Goal: Transaction & Acquisition: Subscribe to service/newsletter

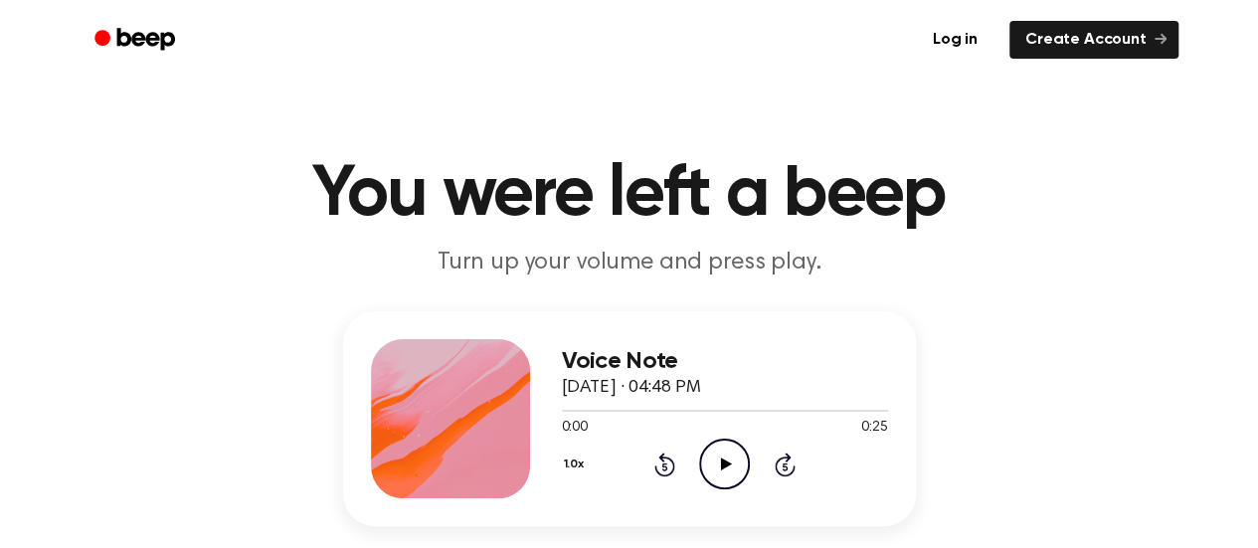
click at [730, 460] on icon "Play Audio" at bounding box center [724, 464] width 51 height 51
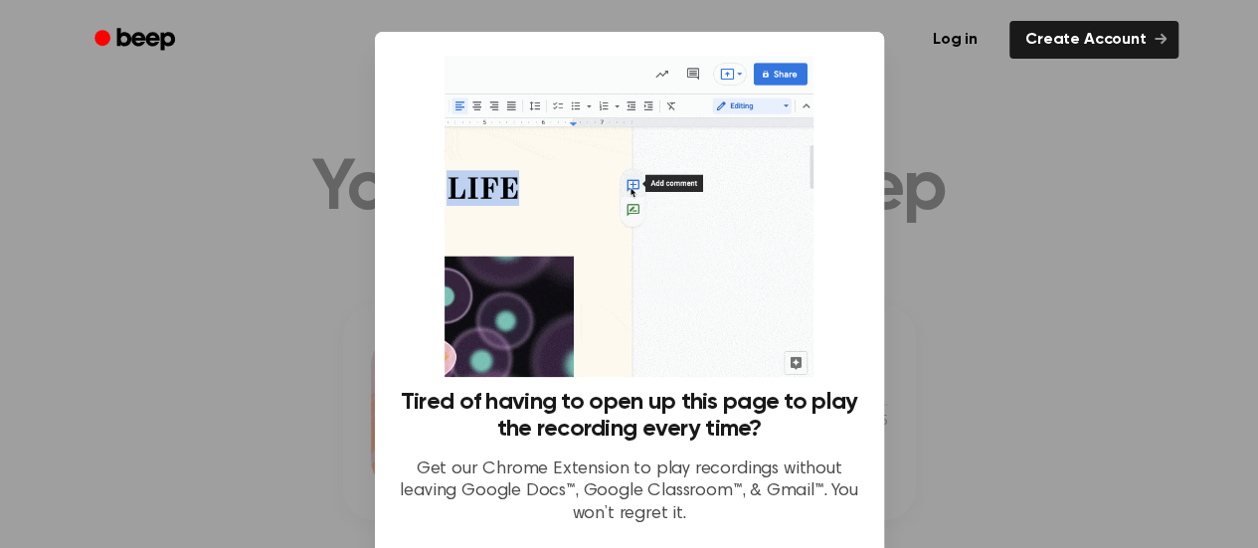
click at [999, 273] on div at bounding box center [629, 274] width 1258 height 548
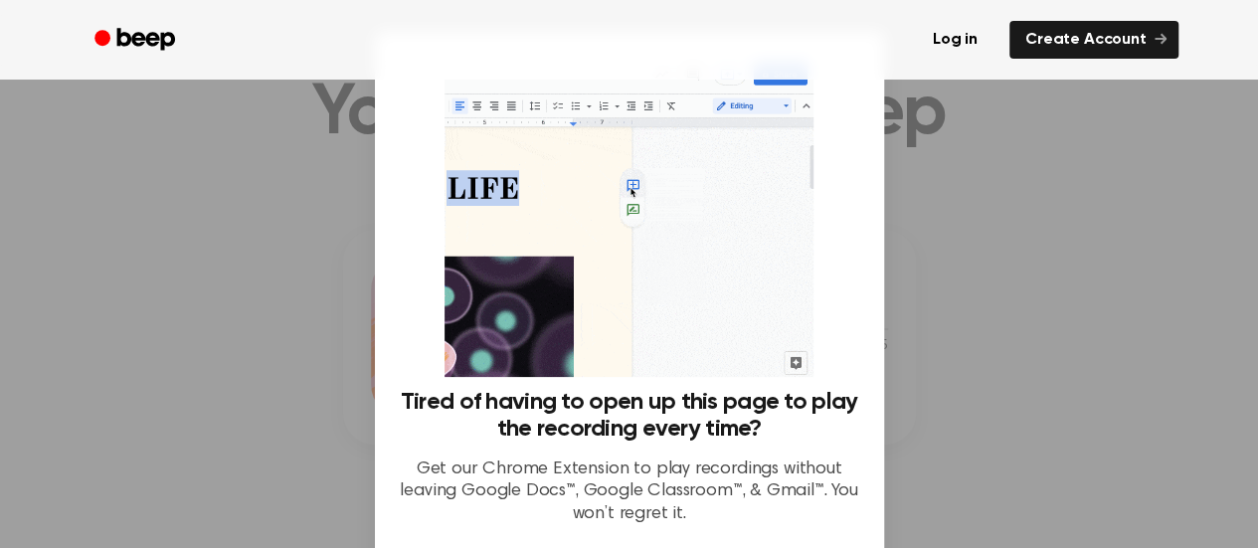
scroll to position [83, 0]
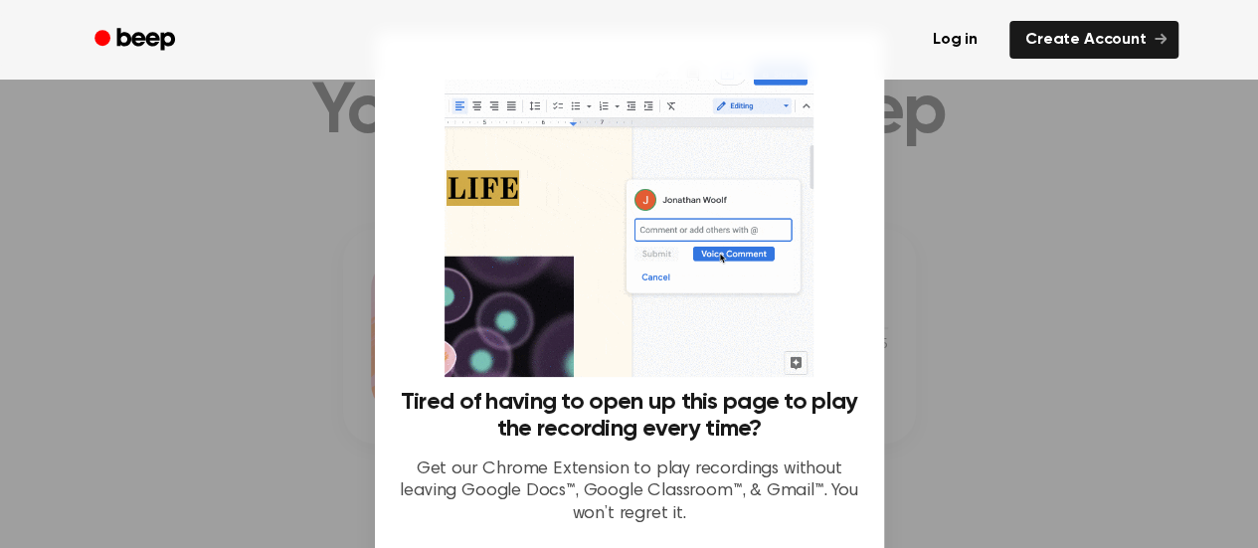
drag, startPoint x: 812, startPoint y: 329, endPoint x: 820, endPoint y: 189, distance: 140.5
click at [820, 189] on div "Tired of having to open up this page to play the recording every time? Get our …" at bounding box center [630, 298] width 462 height 485
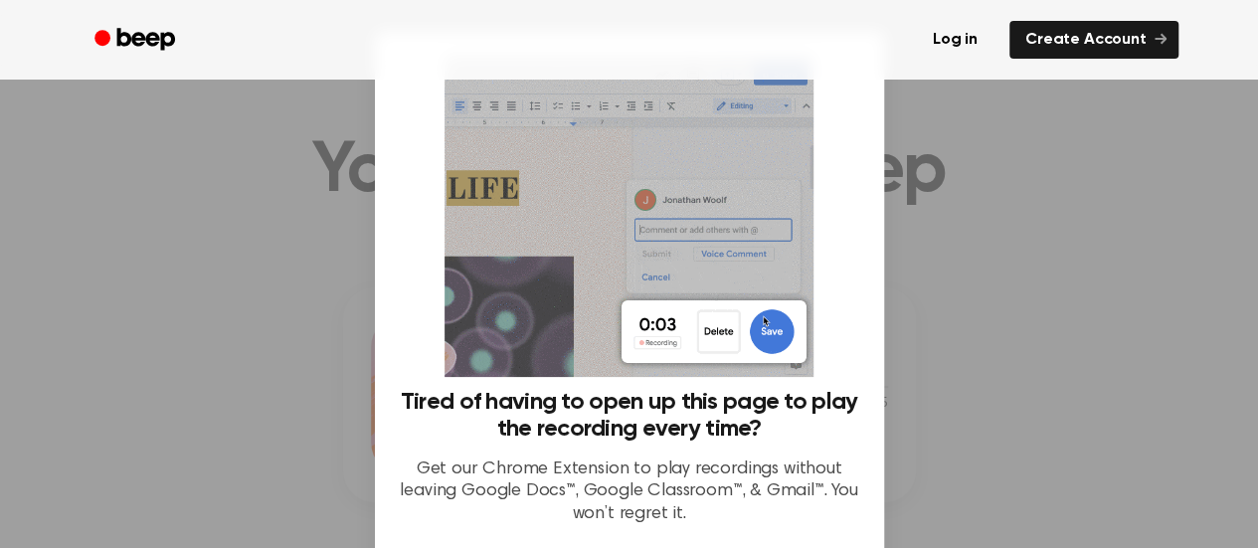
scroll to position [0, 0]
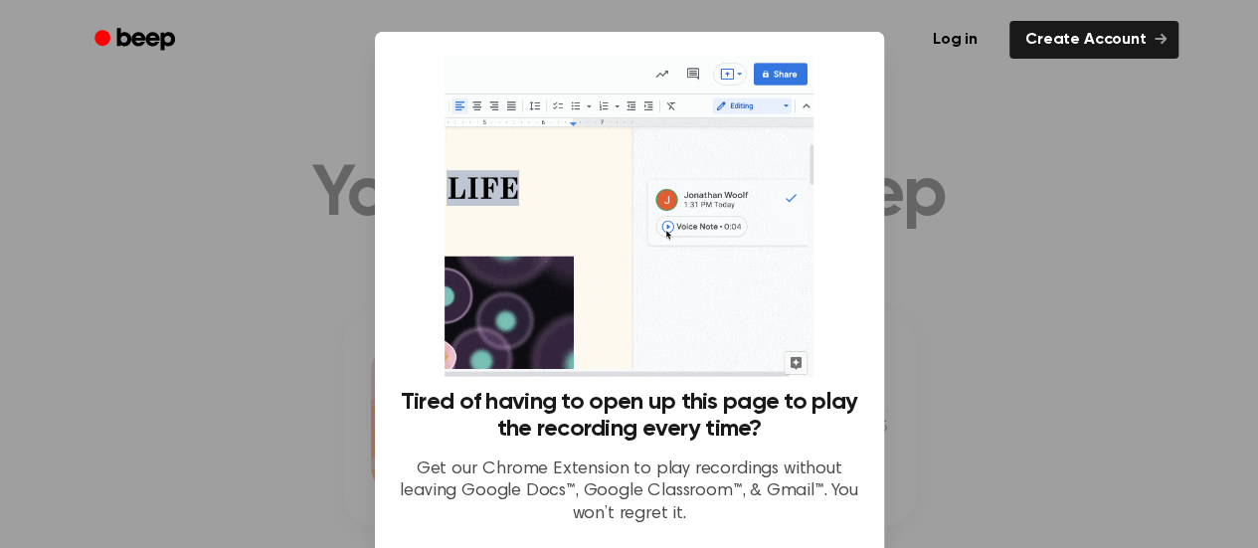
click at [768, 66] on div "Log in Create Account" at bounding box center [630, 40] width 1098 height 80
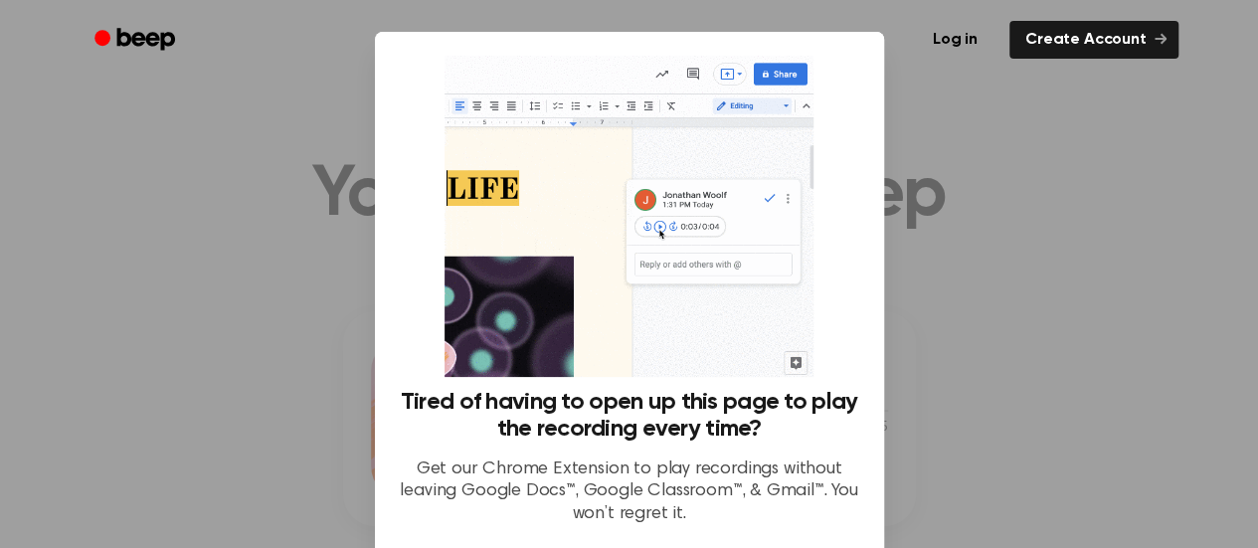
click at [1132, 62] on ul "Log in Create Account" at bounding box center [694, 40] width 970 height 46
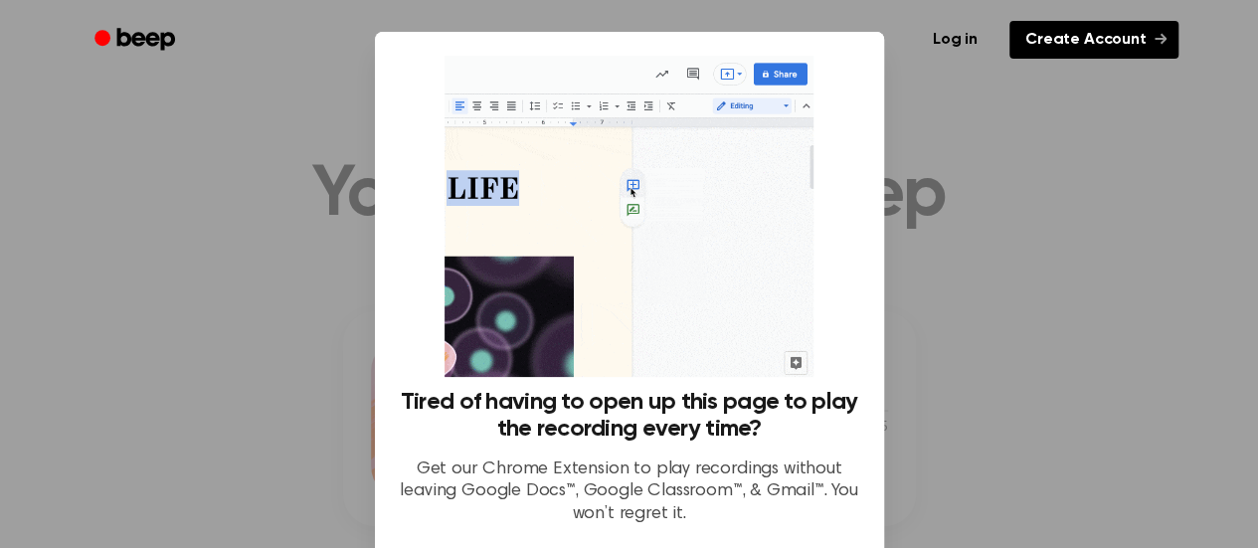
click at [1102, 39] on link "Create Account" at bounding box center [1094, 40] width 169 height 38
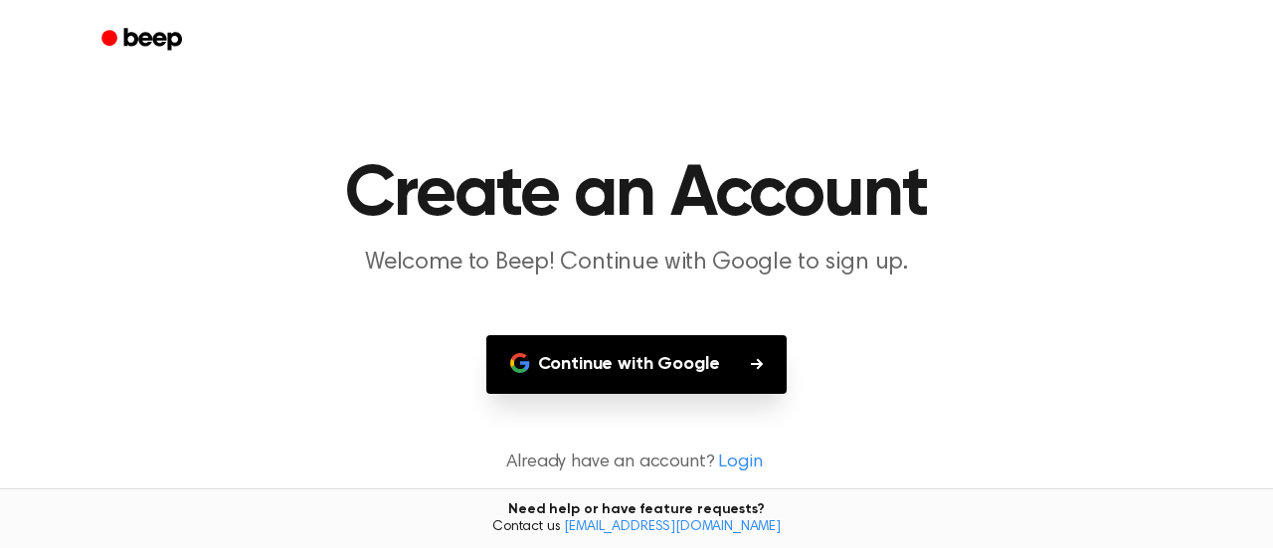
click at [697, 378] on button "Continue with Google" at bounding box center [636, 364] width 301 height 59
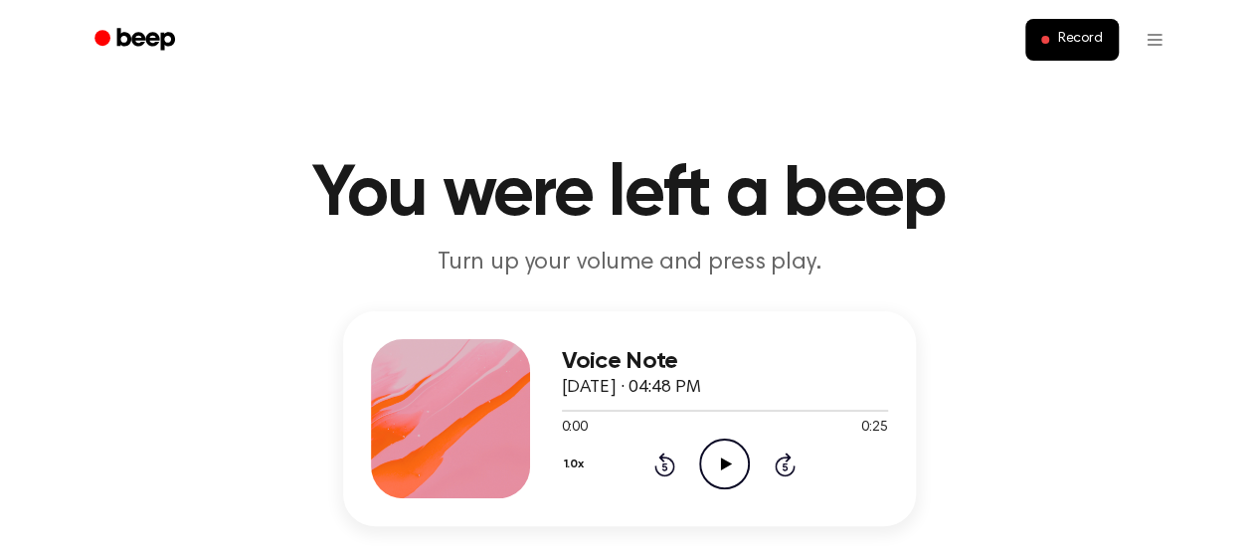
drag, startPoint x: 729, startPoint y: 471, endPoint x: 752, endPoint y: 437, distance: 40.8
click at [752, 437] on div "Voice Note [DATE] · 04:48 PM 0:00 0:25 Your browser does not support the [objec…" at bounding box center [725, 418] width 326 height 159
click at [725, 453] on icon "Play Audio" at bounding box center [724, 464] width 51 height 51
click at [705, 467] on icon "Pause Audio" at bounding box center [724, 464] width 51 height 51
click at [729, 469] on icon "Play Audio" at bounding box center [724, 464] width 51 height 51
